Goal: Find specific page/section: Find specific page/section

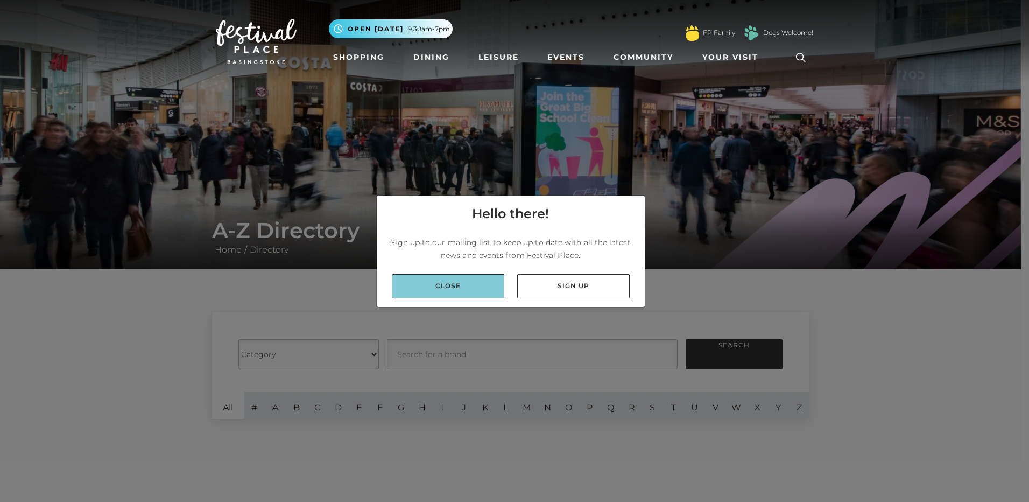
click at [447, 294] on link "Close" at bounding box center [448, 286] width 113 height 24
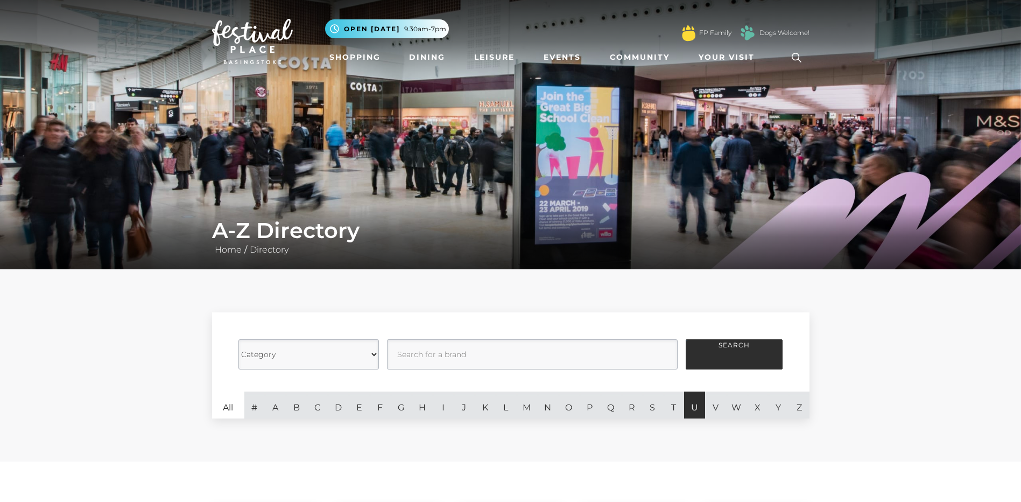
click at [698, 410] on link "U" at bounding box center [694, 404] width 21 height 27
click at [693, 405] on link "U" at bounding box center [694, 404] width 21 height 27
click at [694, 404] on link "U" at bounding box center [694, 404] width 21 height 27
drag, startPoint x: 694, startPoint y: 404, endPoint x: 716, endPoint y: 405, distance: 21.6
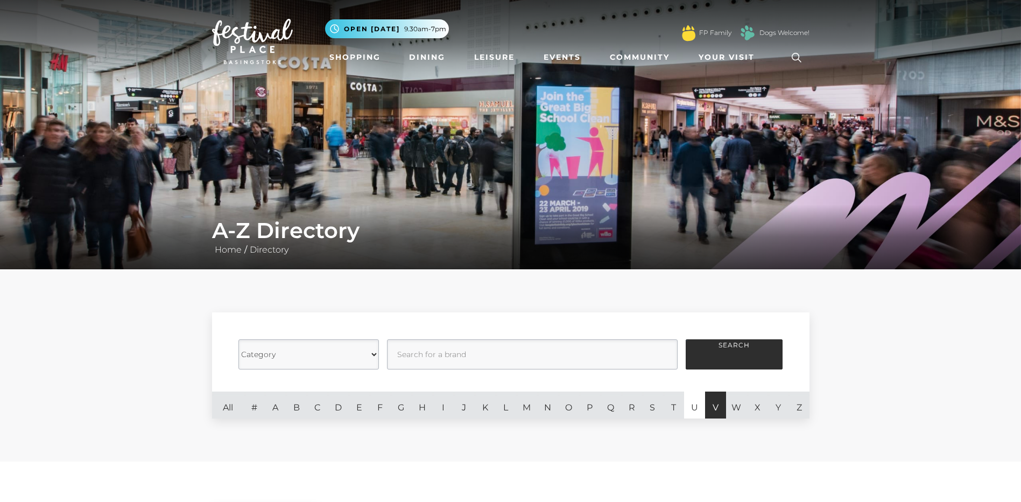
click at [716, 405] on link "V" at bounding box center [715, 404] width 21 height 27
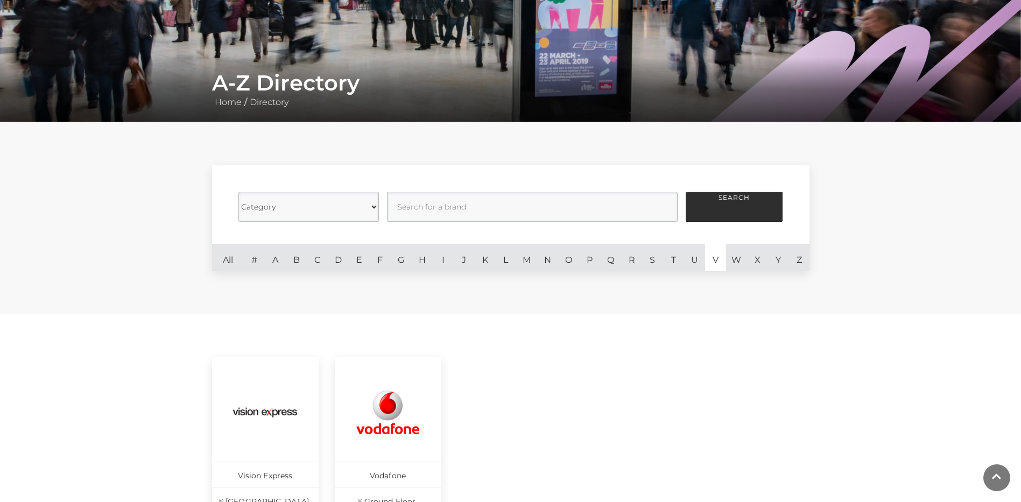
scroll to position [215, 0]
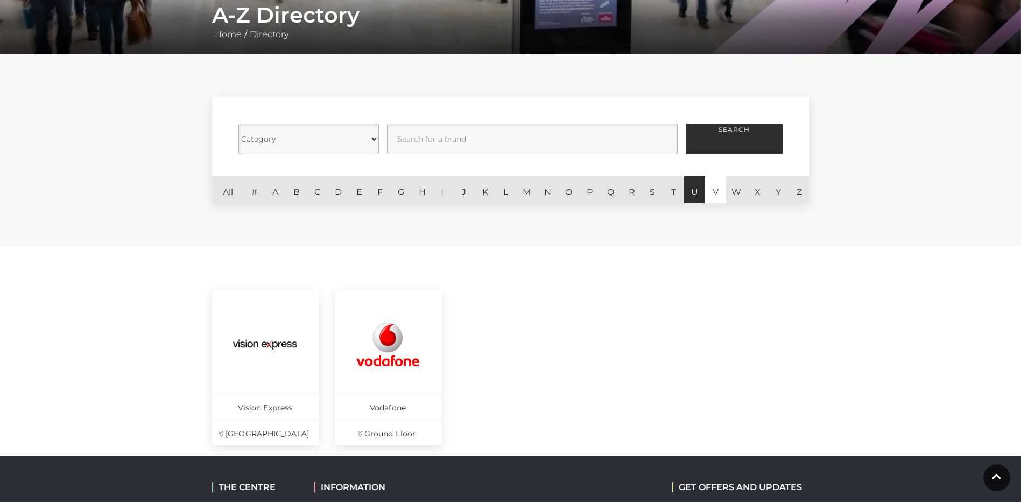
click at [696, 192] on link "U" at bounding box center [694, 189] width 21 height 27
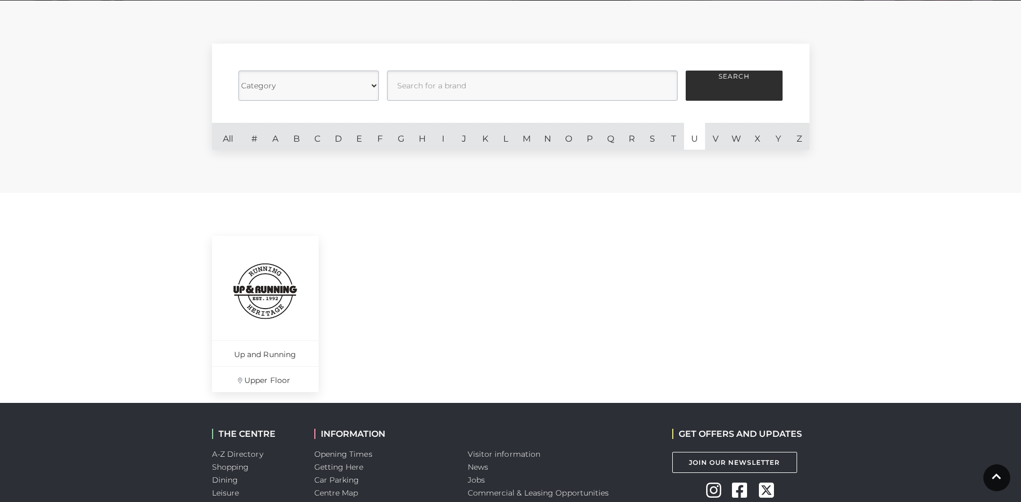
scroll to position [269, 0]
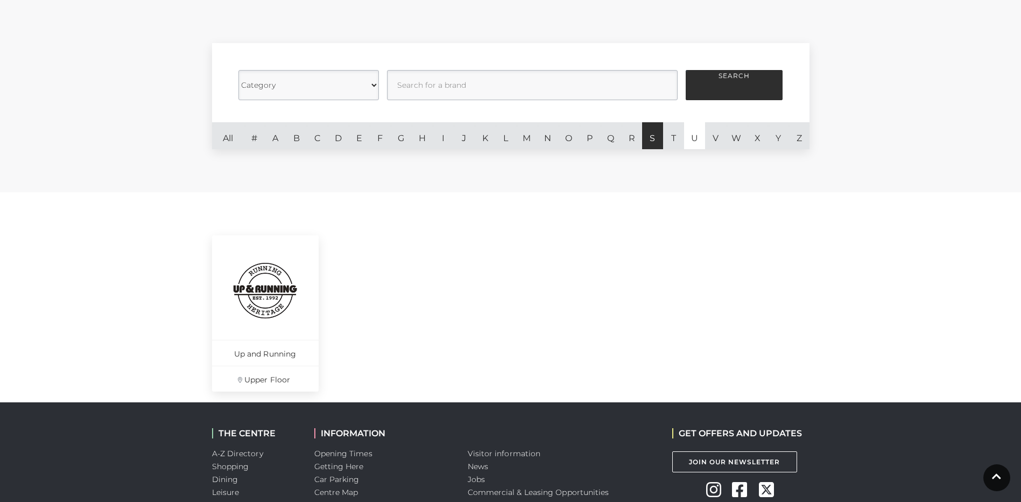
click at [652, 138] on link "S" at bounding box center [652, 135] width 21 height 27
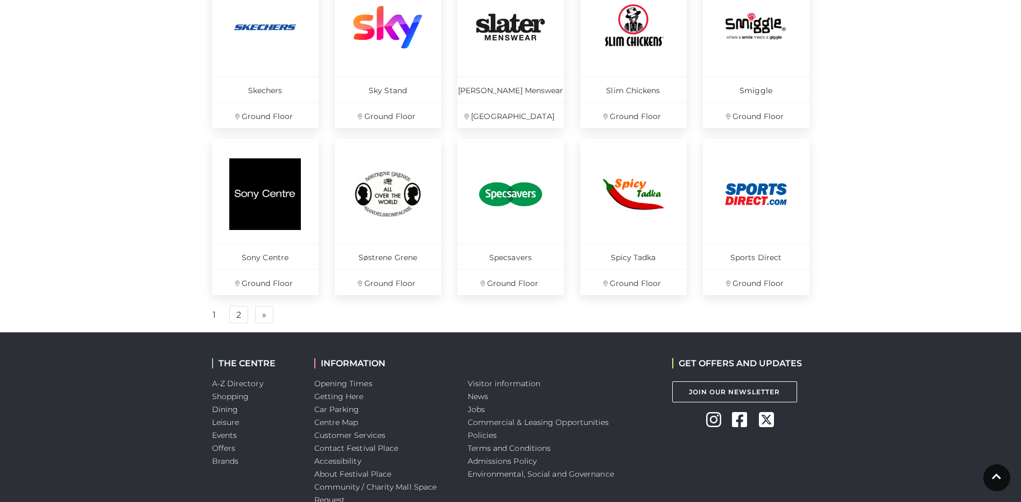
scroll to position [700, 0]
click at [233, 312] on link "2" at bounding box center [238, 313] width 19 height 17
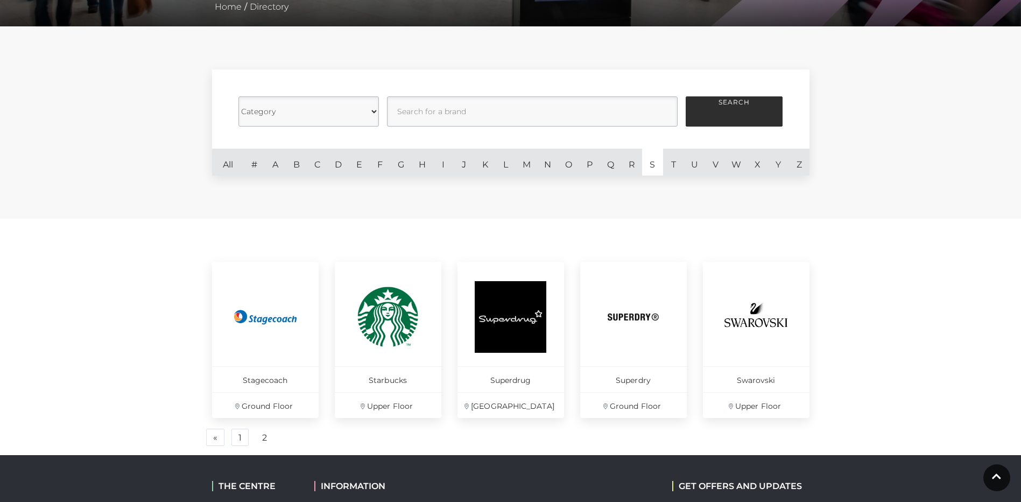
scroll to position [224, 0]
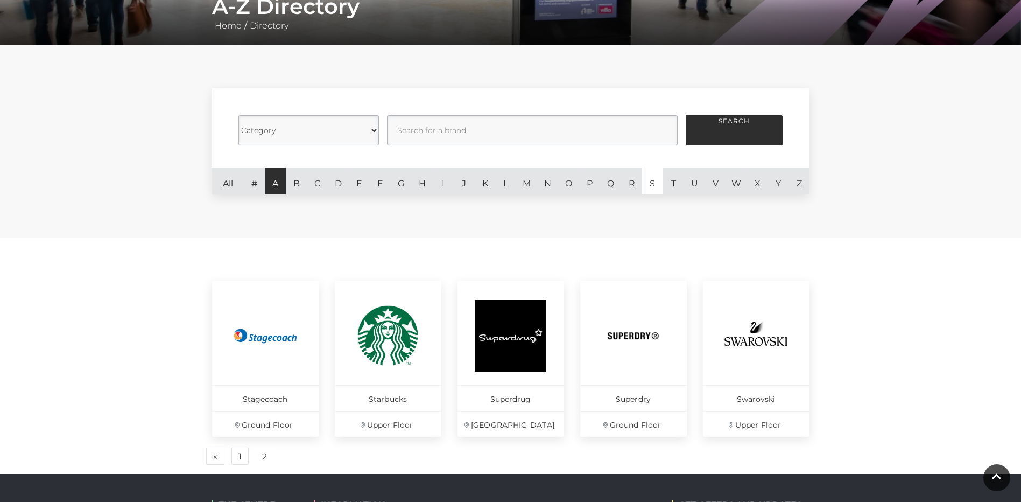
click at [273, 189] on link "A" at bounding box center [275, 180] width 21 height 27
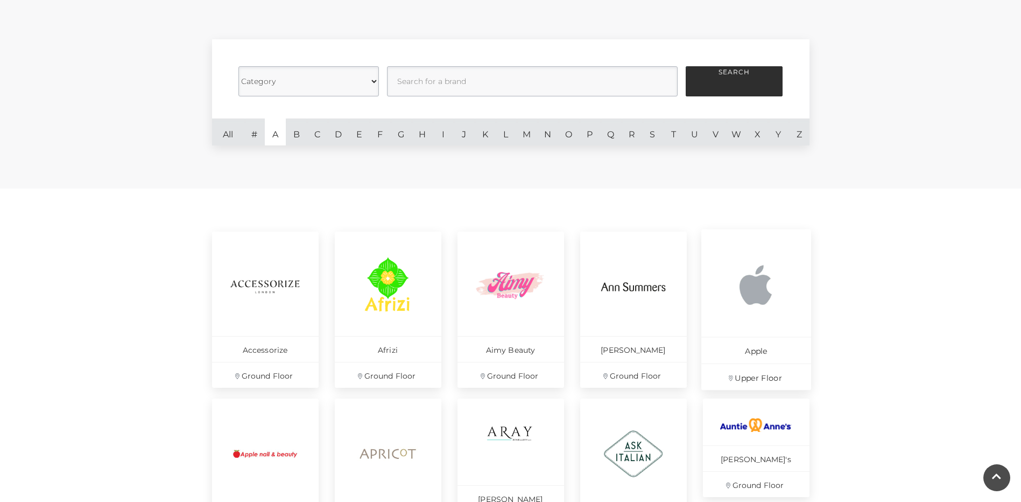
scroll to position [170, 0]
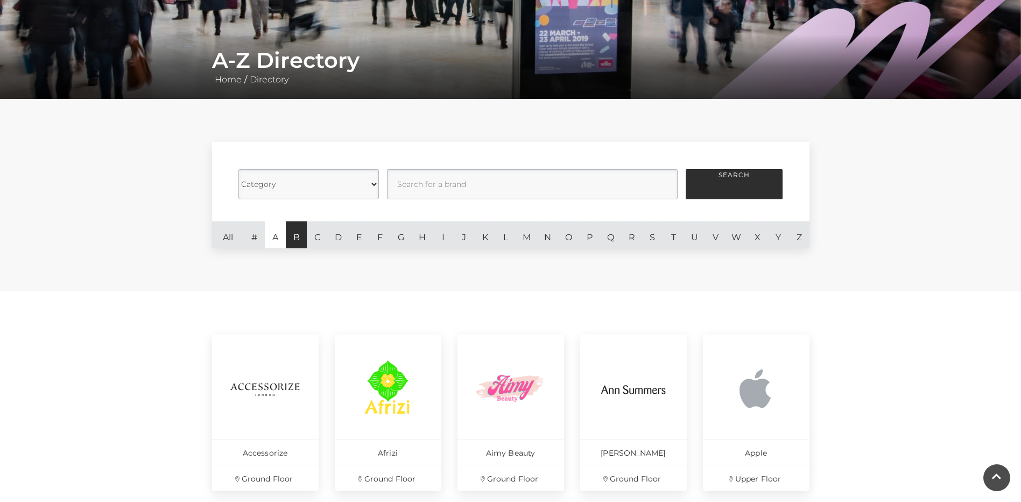
click at [293, 237] on link "B" at bounding box center [296, 234] width 21 height 27
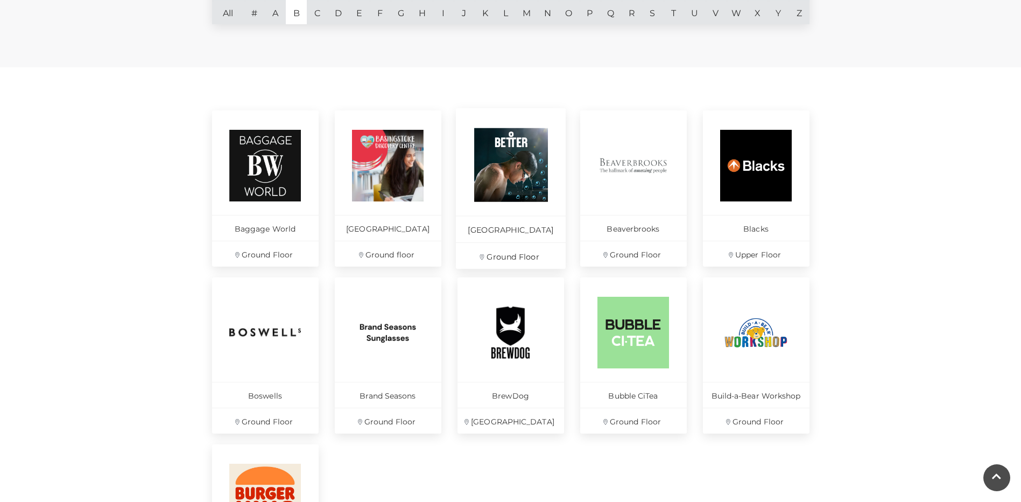
scroll to position [278, 0]
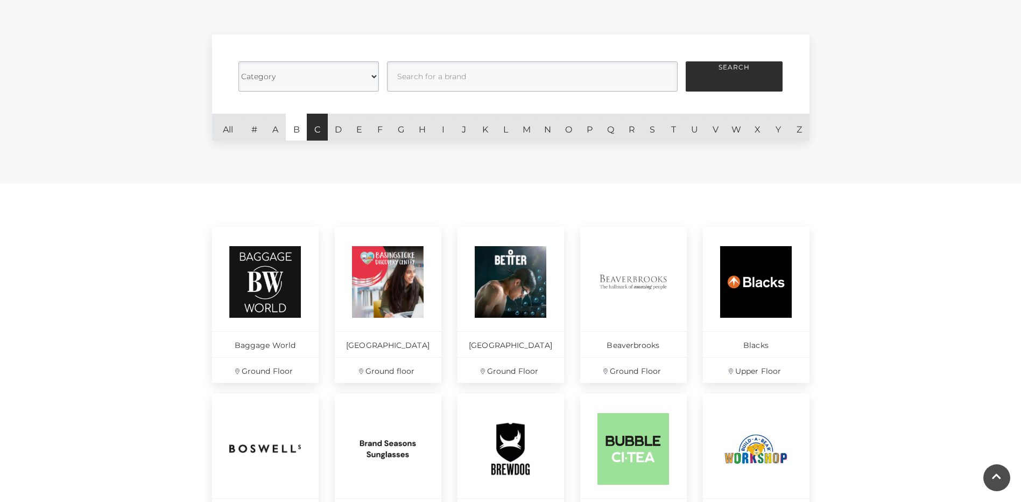
click at [318, 130] on link "C" at bounding box center [317, 127] width 21 height 27
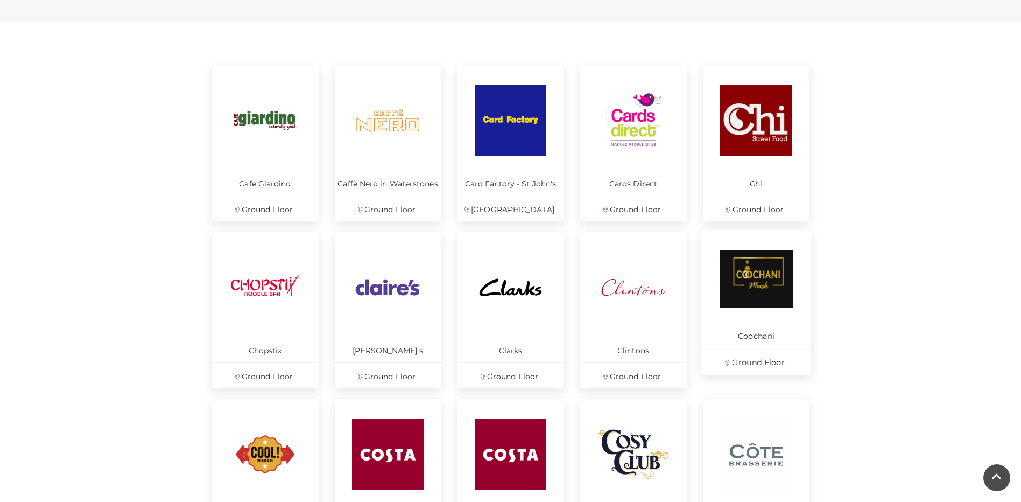
scroll to position [170, 0]
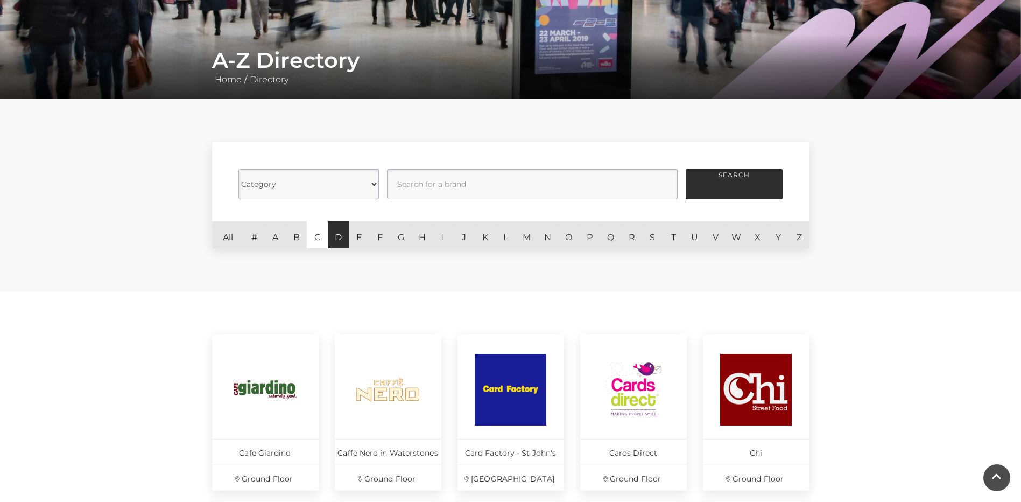
click at [338, 237] on link "D" at bounding box center [338, 234] width 21 height 27
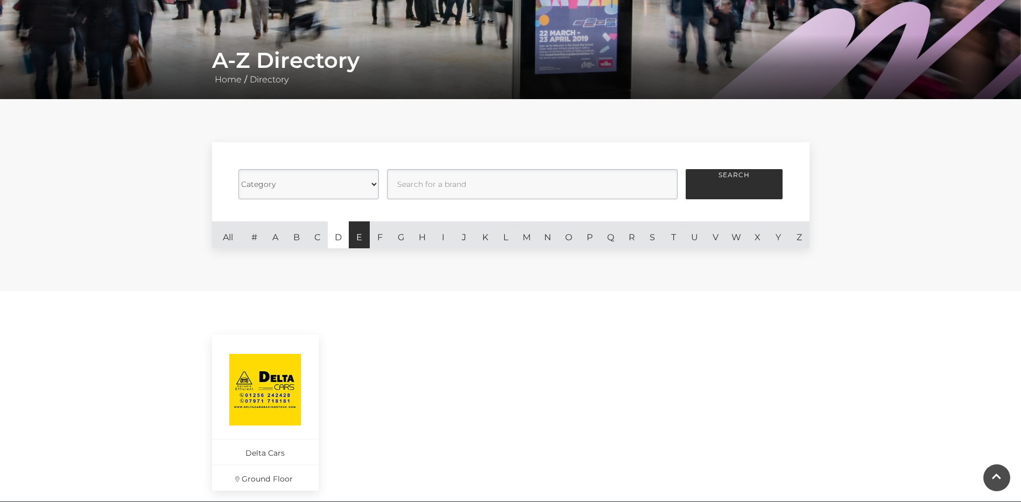
click at [352, 241] on link "E" at bounding box center [359, 234] width 21 height 27
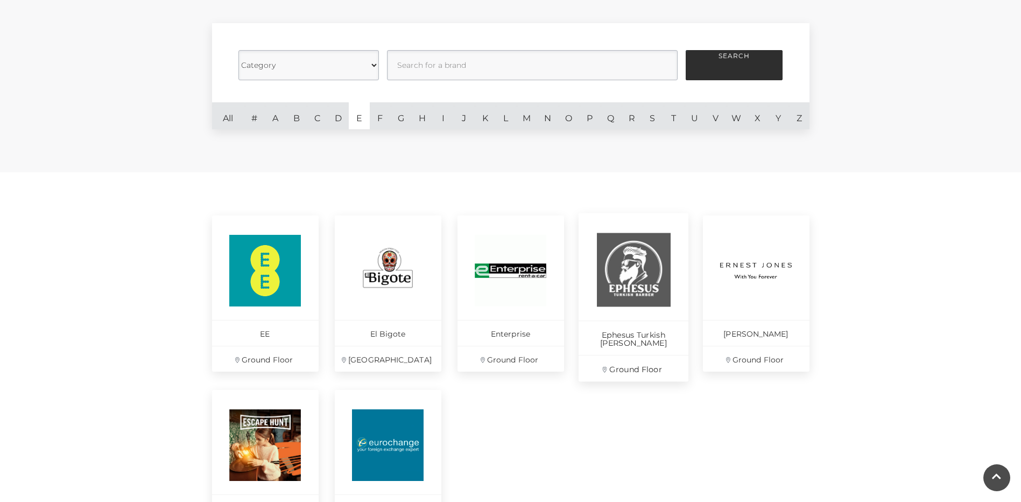
scroll to position [170, 0]
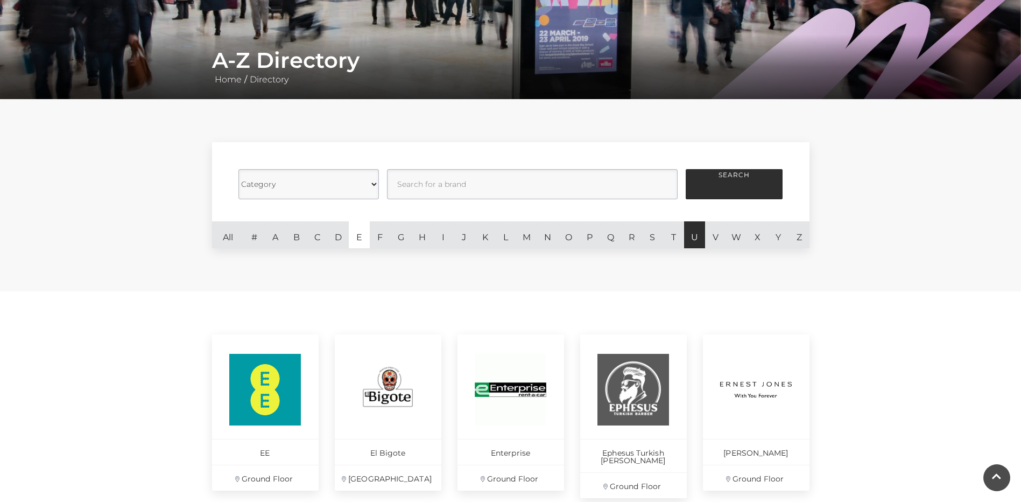
click at [691, 238] on link "U" at bounding box center [694, 234] width 21 height 27
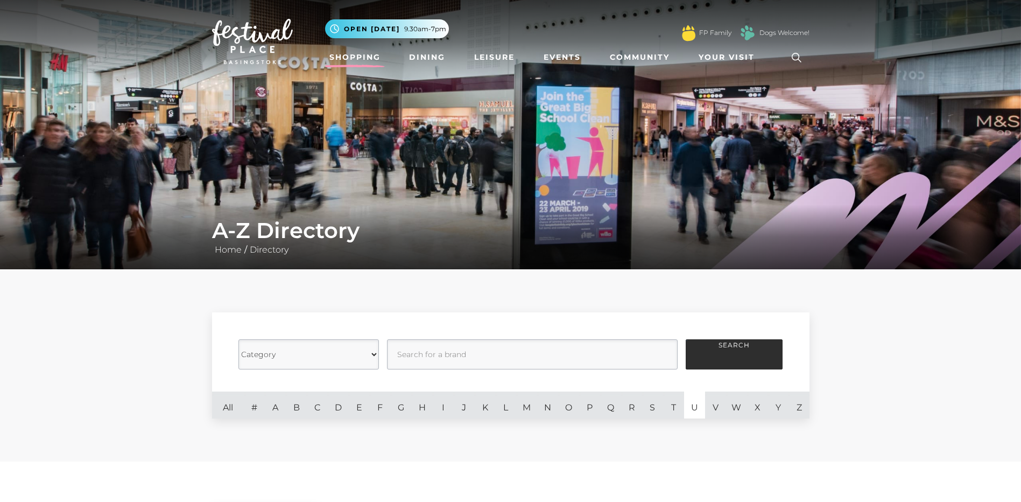
click at [367, 52] on link "Shopping" at bounding box center [355, 57] width 60 height 20
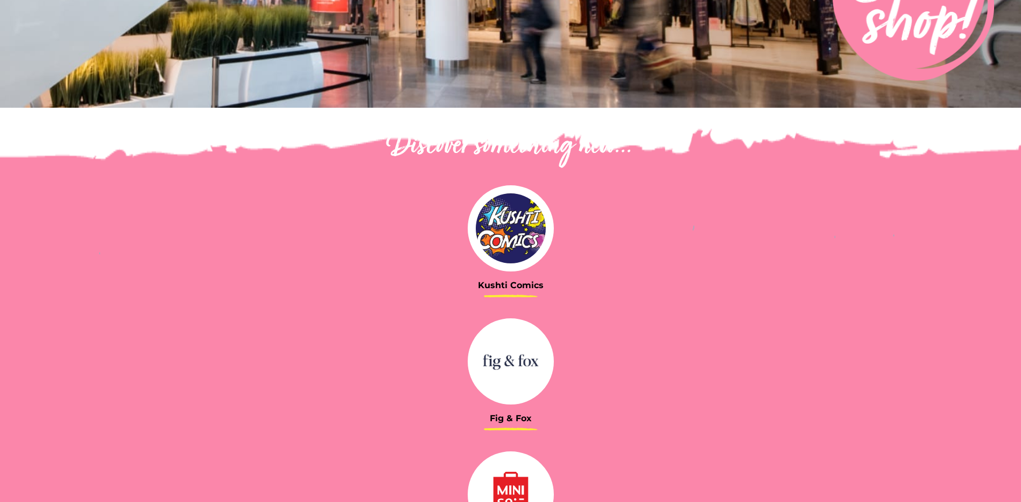
scroll to position [484, 0]
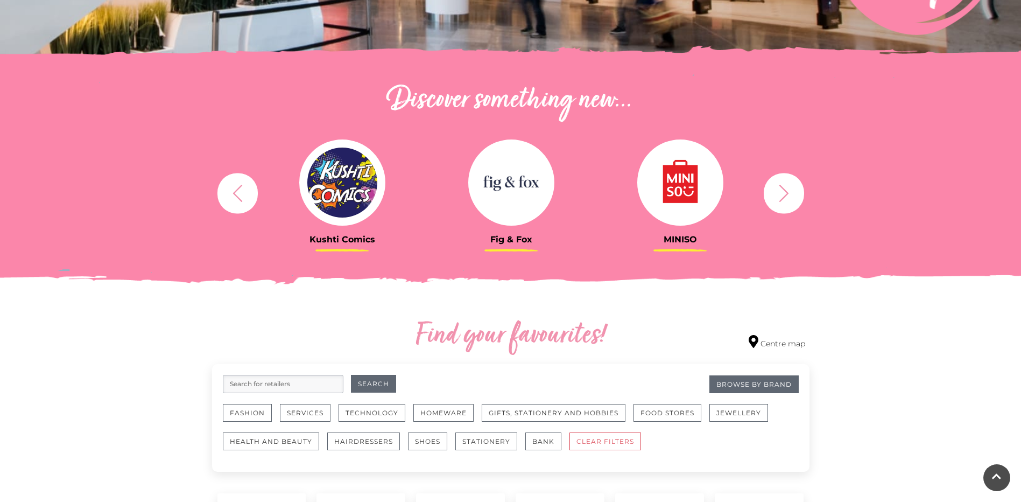
scroll to position [323, 0]
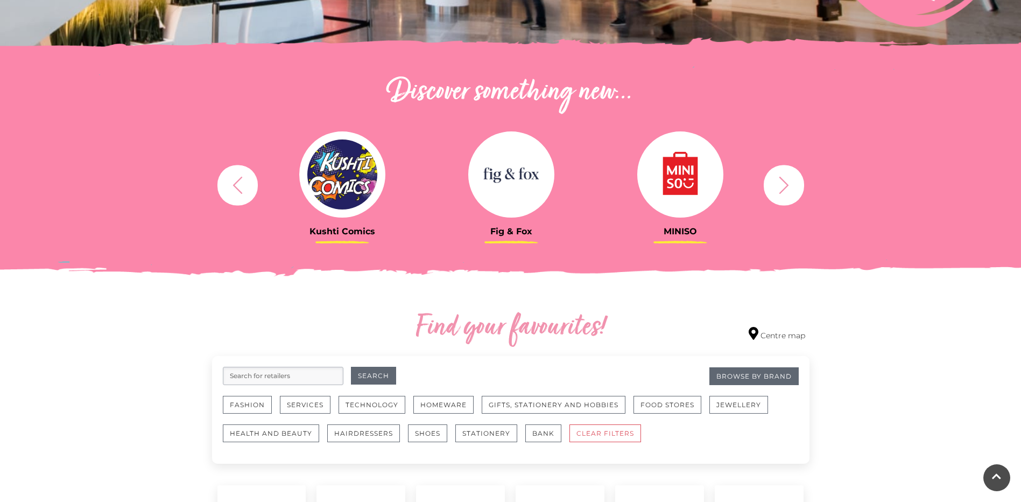
click at [680, 177] on img at bounding box center [680, 174] width 86 height 86
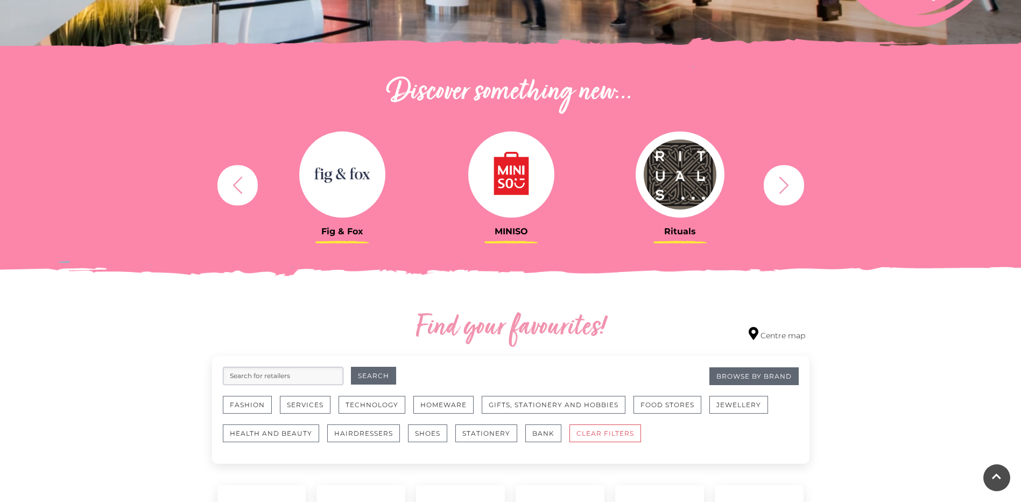
click at [789, 186] on icon "button" at bounding box center [784, 185] width 20 height 20
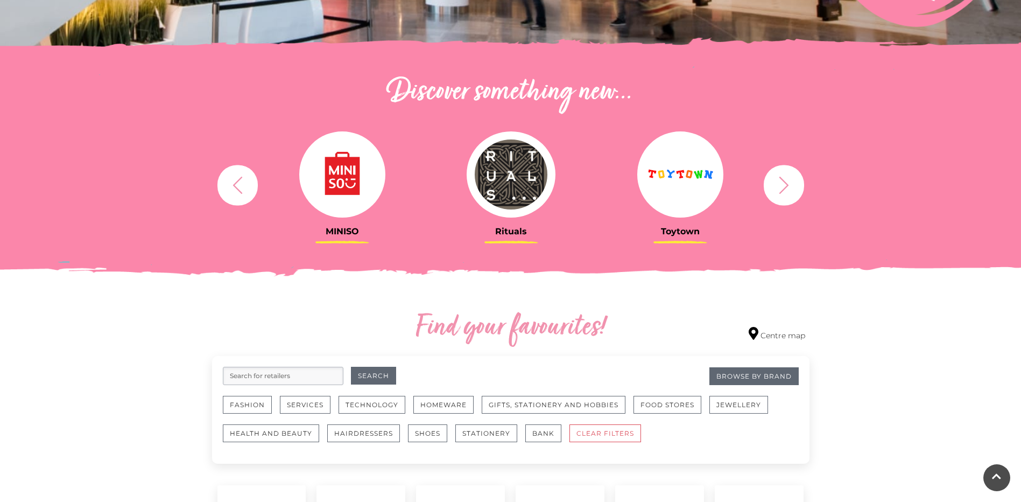
click at [779, 185] on icon "button" at bounding box center [784, 185] width 20 height 20
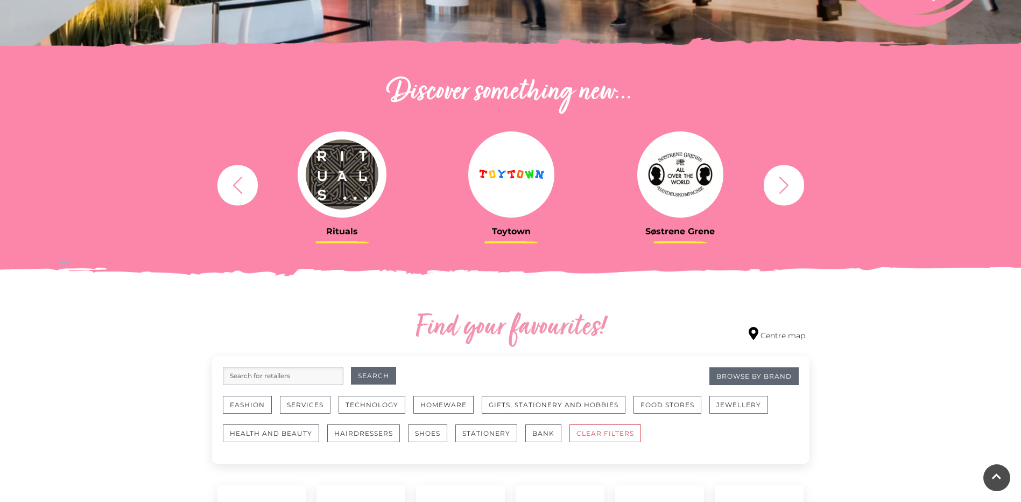
click at [779, 185] on icon "button" at bounding box center [784, 185] width 20 height 20
click at [784, 182] on icon "button" at bounding box center [784, 185] width 20 height 20
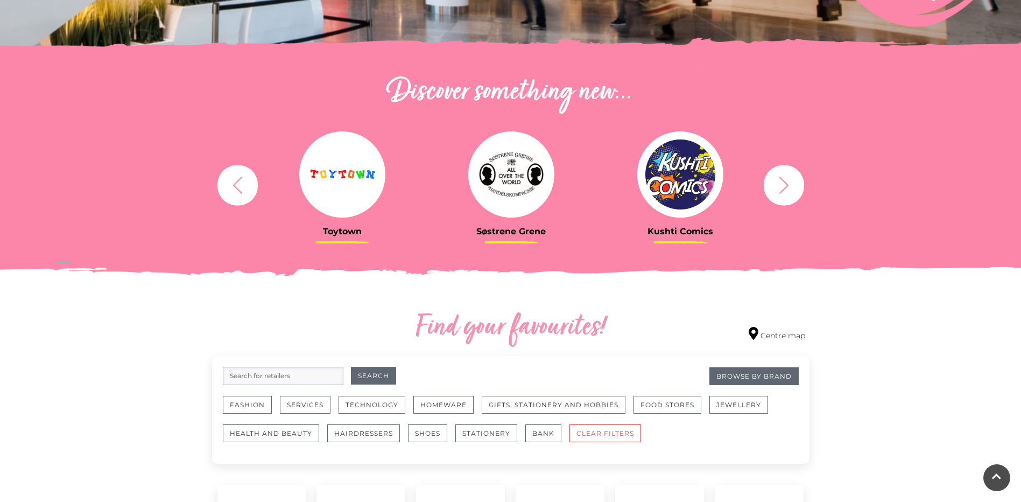
click at [784, 182] on icon "button" at bounding box center [784, 185] width 20 height 20
